Goal: Information Seeking & Learning: Understand process/instructions

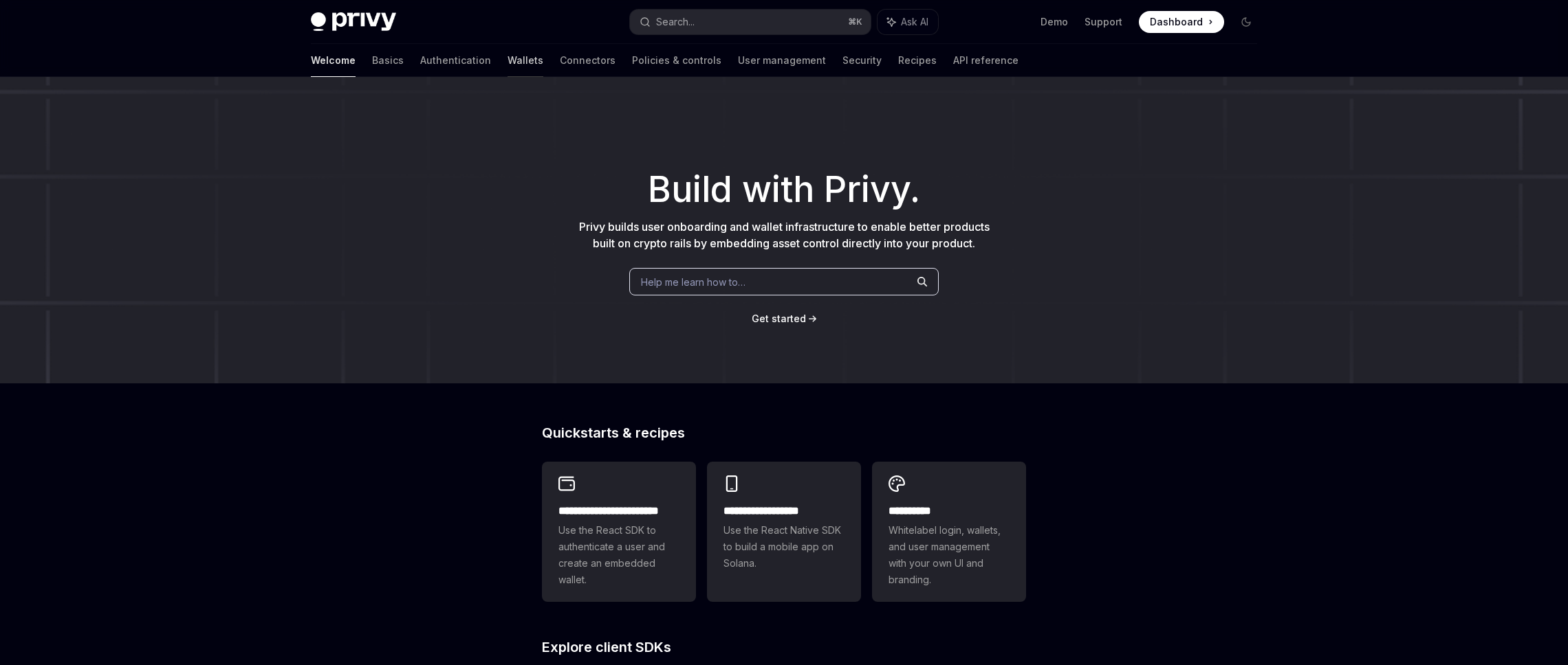
click at [508, 57] on link "Wallets" at bounding box center [525, 60] width 35 height 33
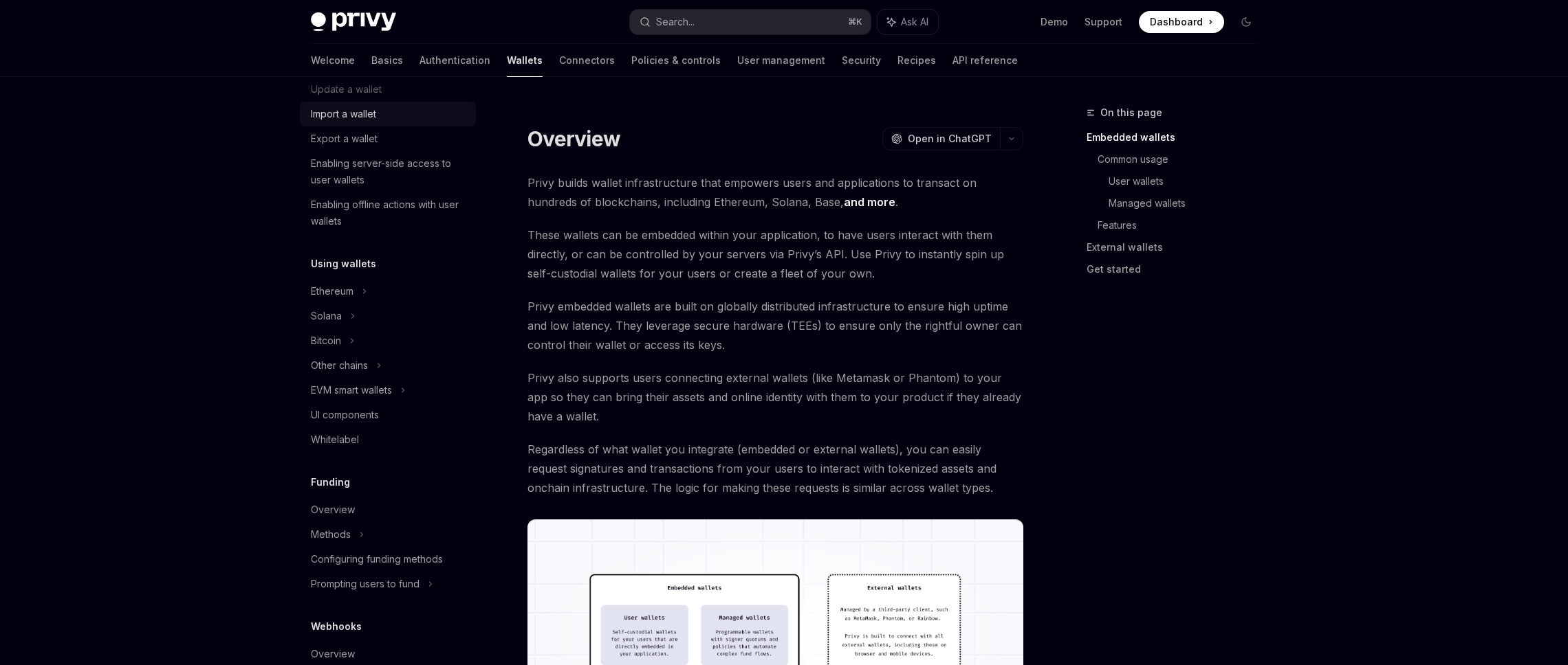
scroll to position [174, 0]
click at [361, 410] on div "UI components" at bounding box center [345, 414] width 68 height 17
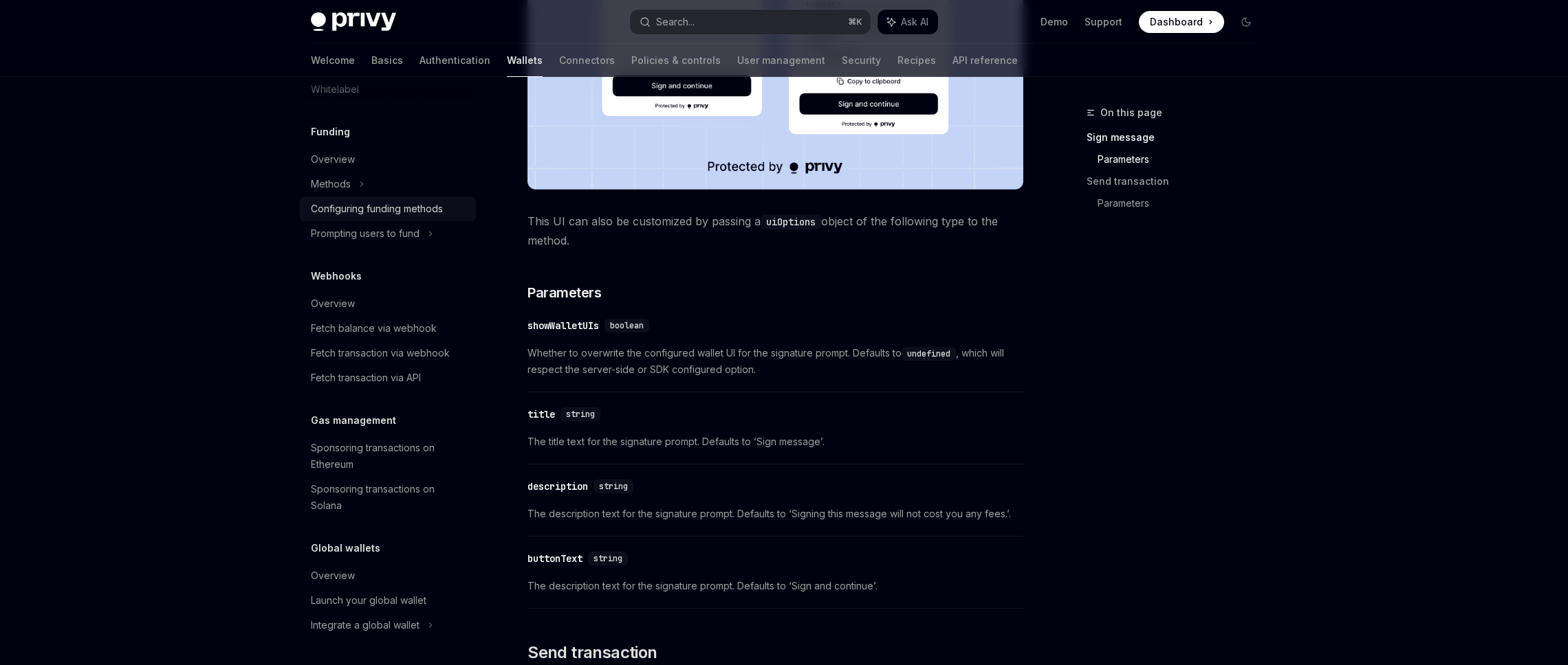
scroll to position [523, 0]
click at [354, 577] on div "Overview" at bounding box center [389, 577] width 157 height 17
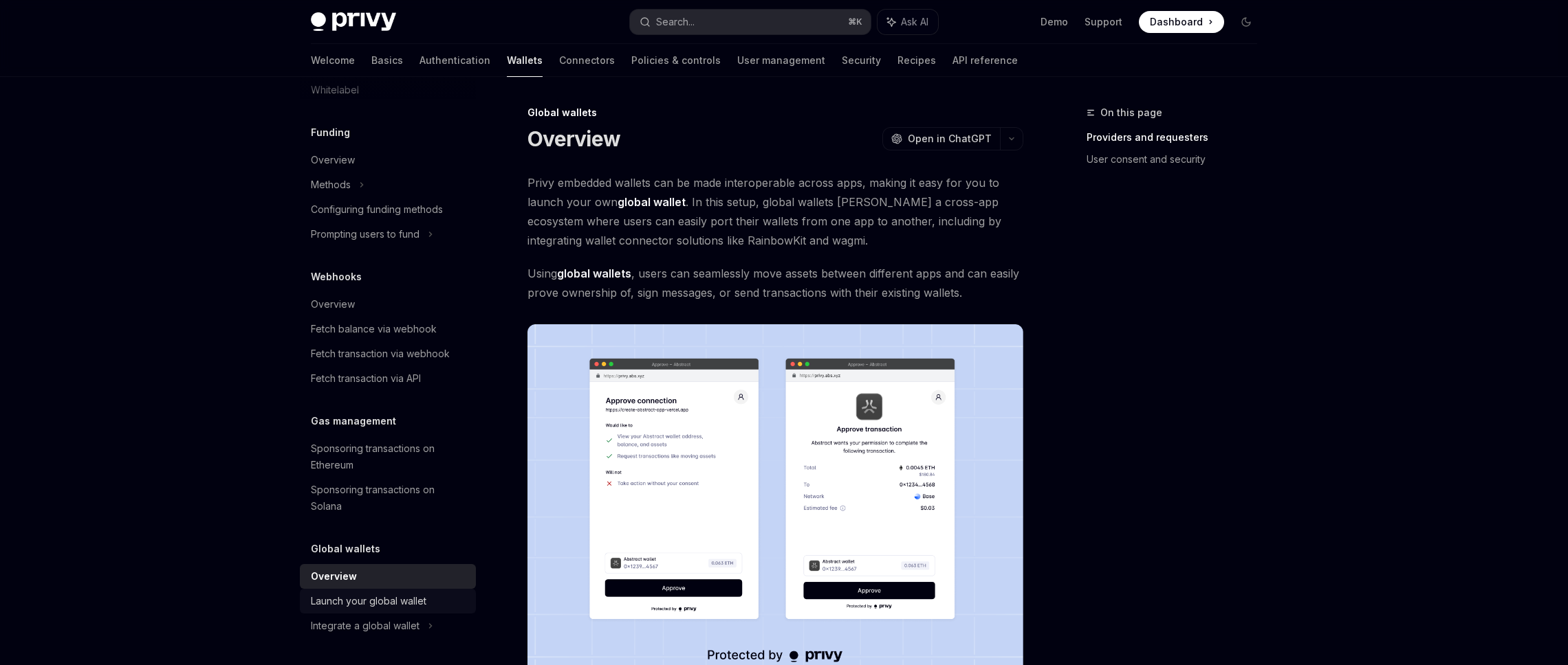
click at [355, 604] on div "Launch your global wallet" at bounding box center [369, 602] width 116 height 17
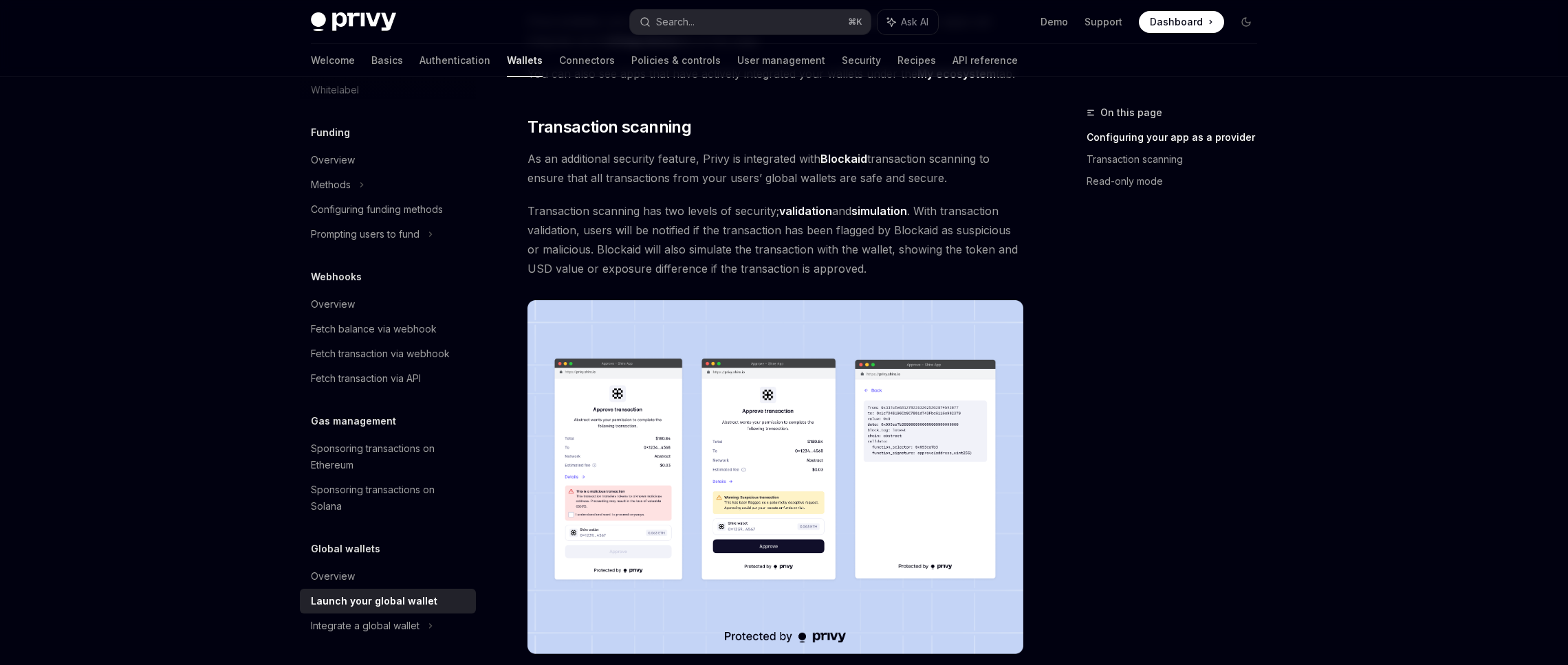
scroll to position [518, 0]
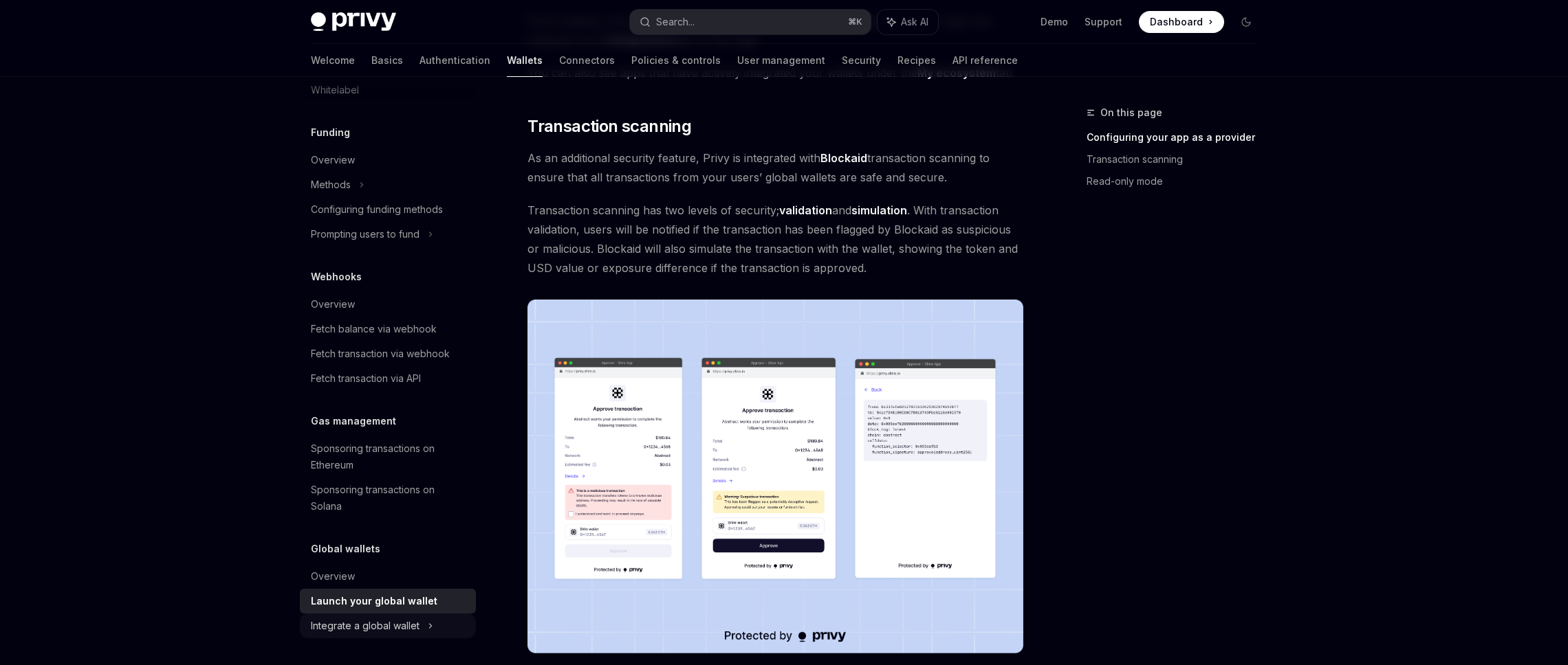
type textarea "*"
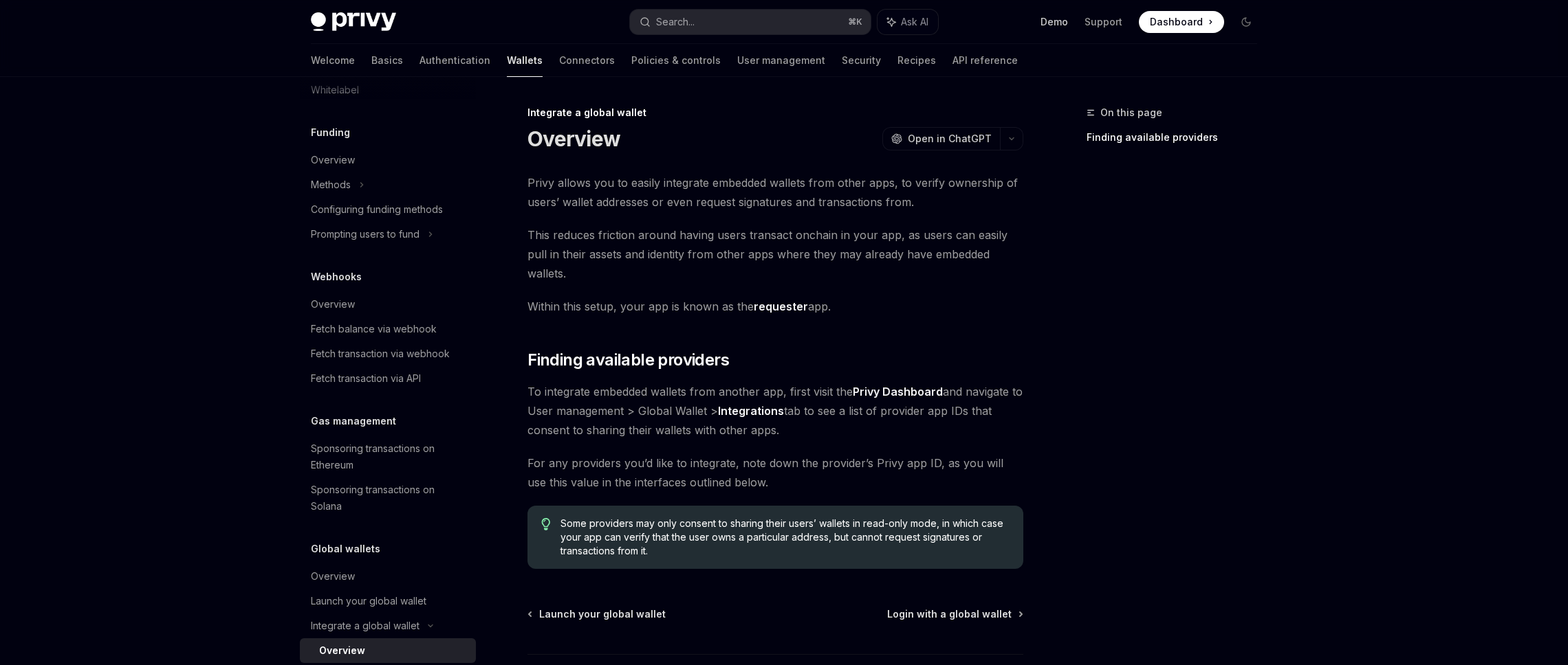
click at [1049, 22] on link "Demo" at bounding box center [1055, 21] width 28 height 14
